Goal: Task Accomplishment & Management: Complete application form

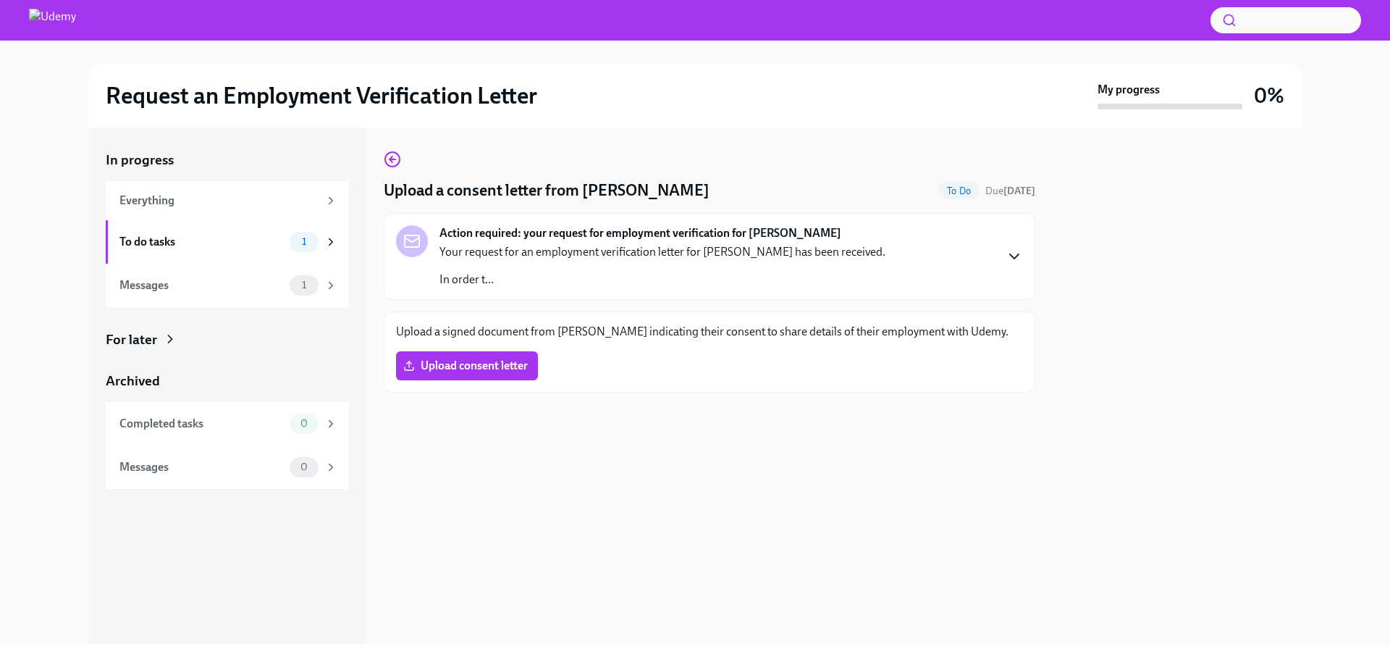
click at [1015, 256] on icon "button" at bounding box center [1014, 256] width 17 height 17
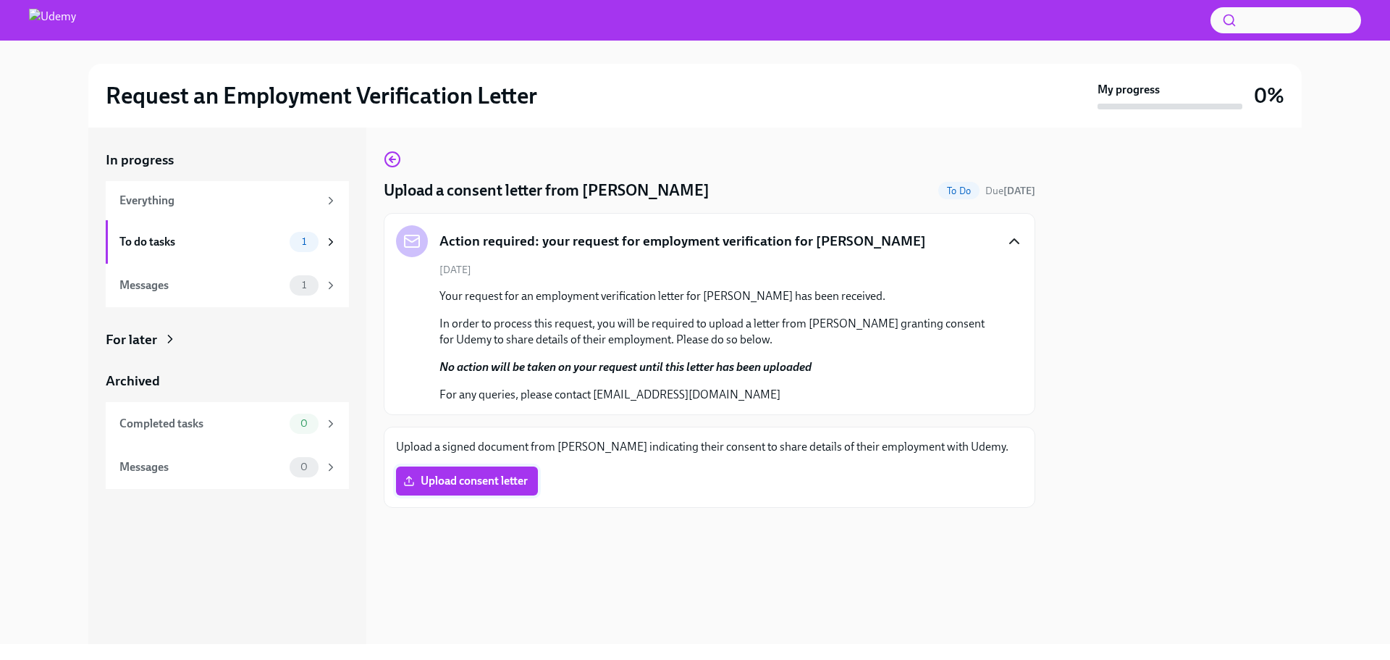
click at [500, 484] on span "Upload consent letter" at bounding box center [467, 481] width 122 height 14
click at [0, 0] on input "Upload consent letter" at bounding box center [0, 0] width 0 height 0
click at [322, 424] on div "1" at bounding box center [314, 425] width 48 height 20
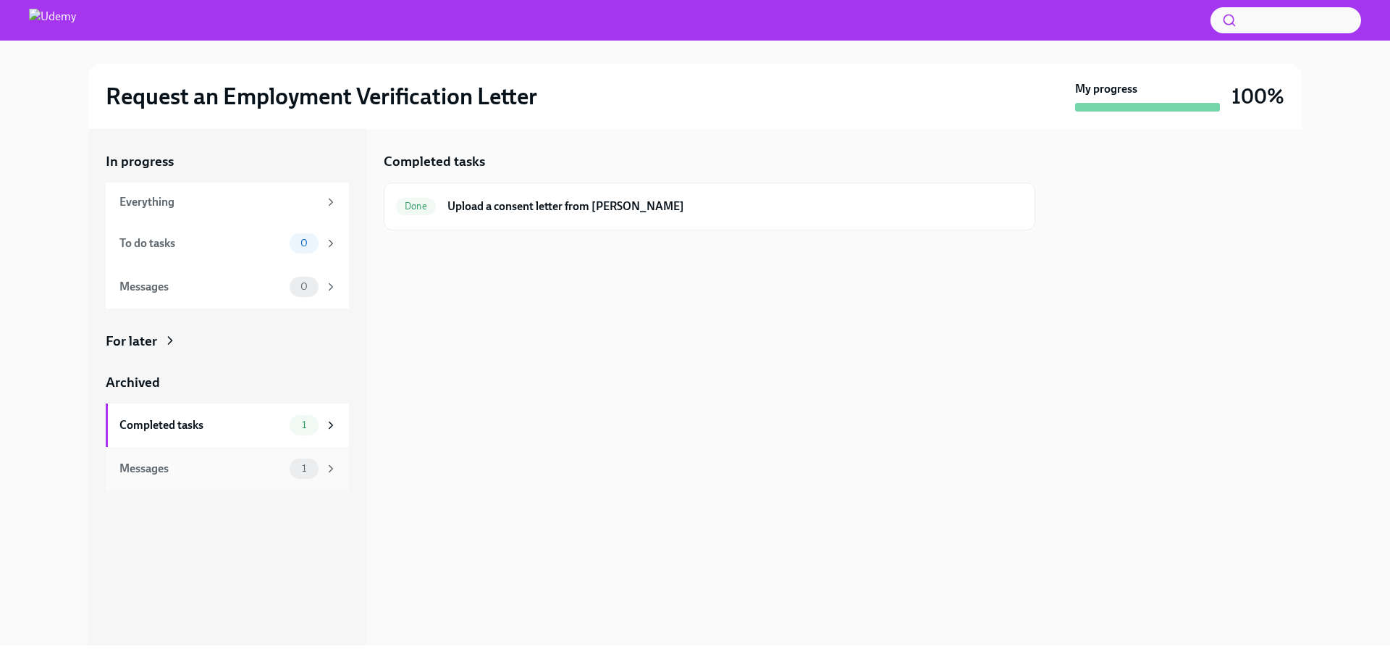
click at [298, 455] on div "Messages 1" at bounding box center [227, 468] width 243 height 43
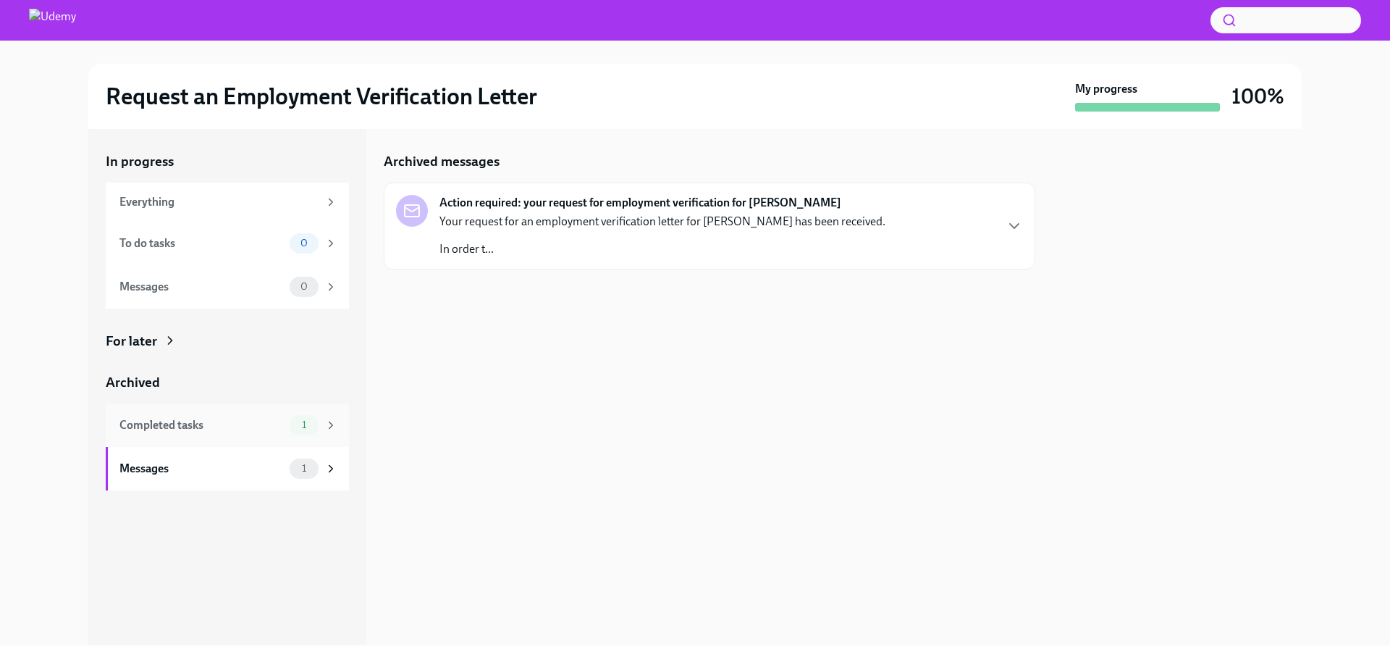
click at [284, 438] on div "Completed tasks 1" at bounding box center [227, 424] width 243 height 43
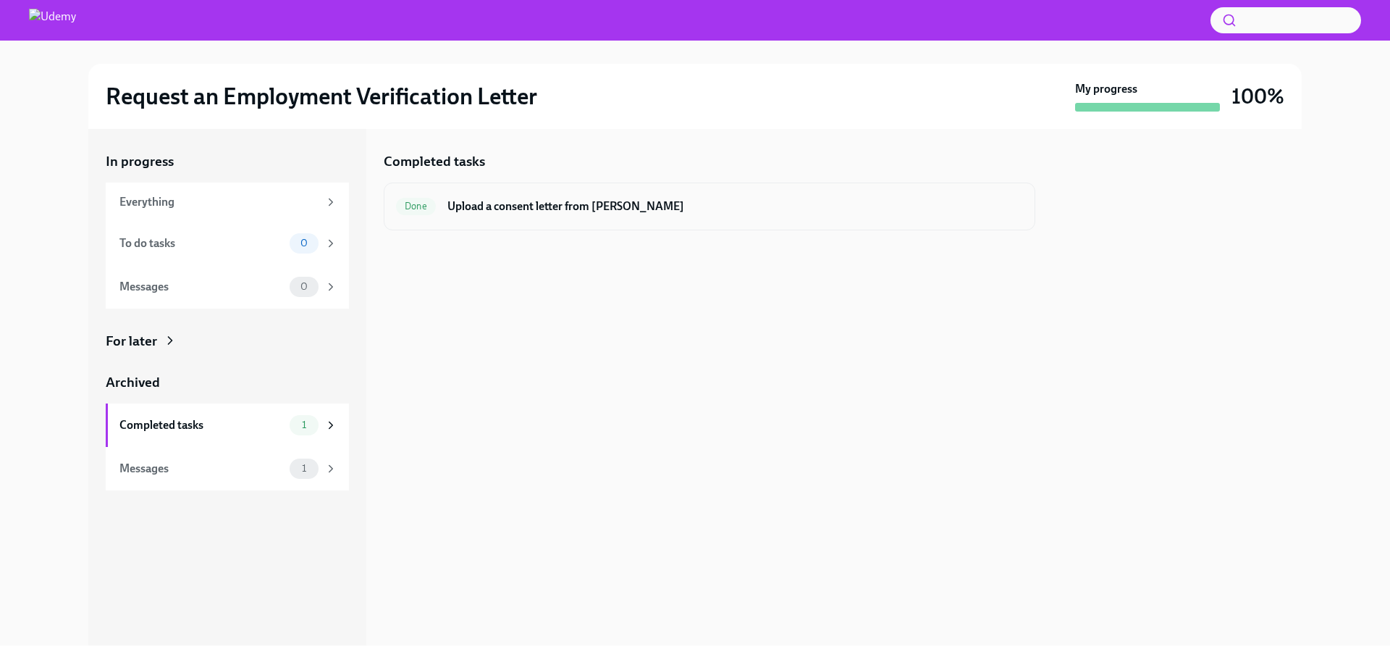
click at [518, 203] on h6 "Upload a consent letter from [PERSON_NAME]" at bounding box center [735, 206] width 576 height 16
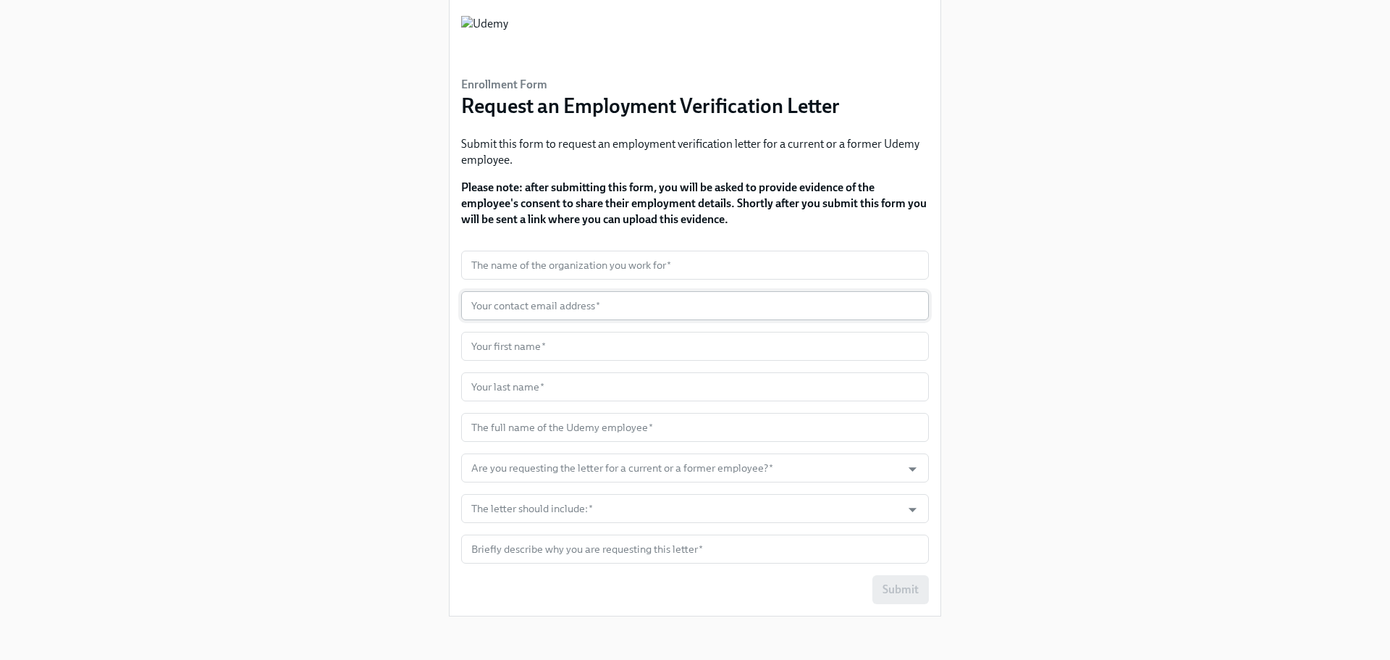
scroll to position [46, 0]
